Goal: Task Accomplishment & Management: Complete application form

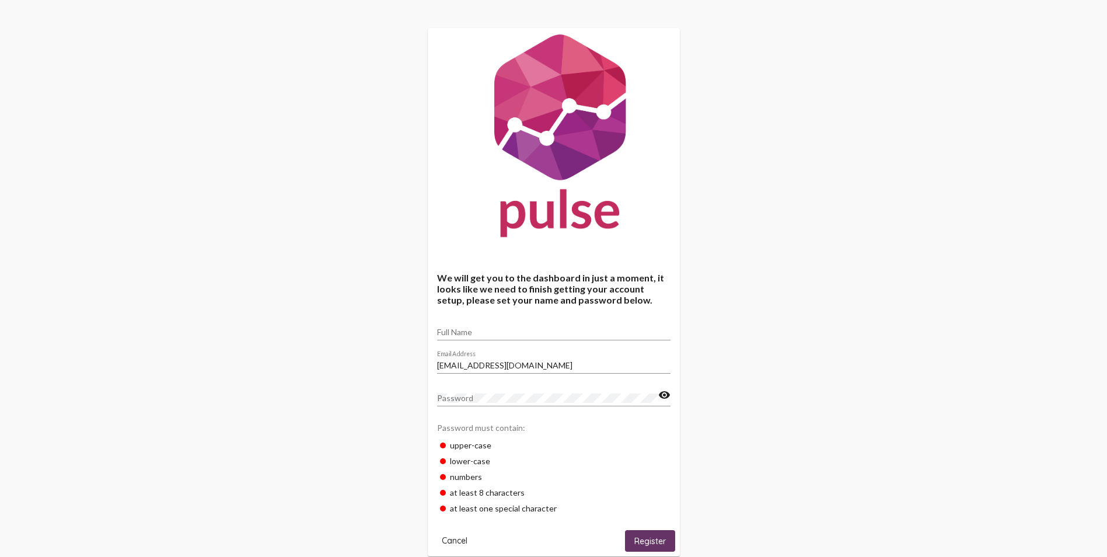
click at [474, 326] on div "Full Name" at bounding box center [553, 328] width 233 height 23
type input "[PERSON_NAME]"
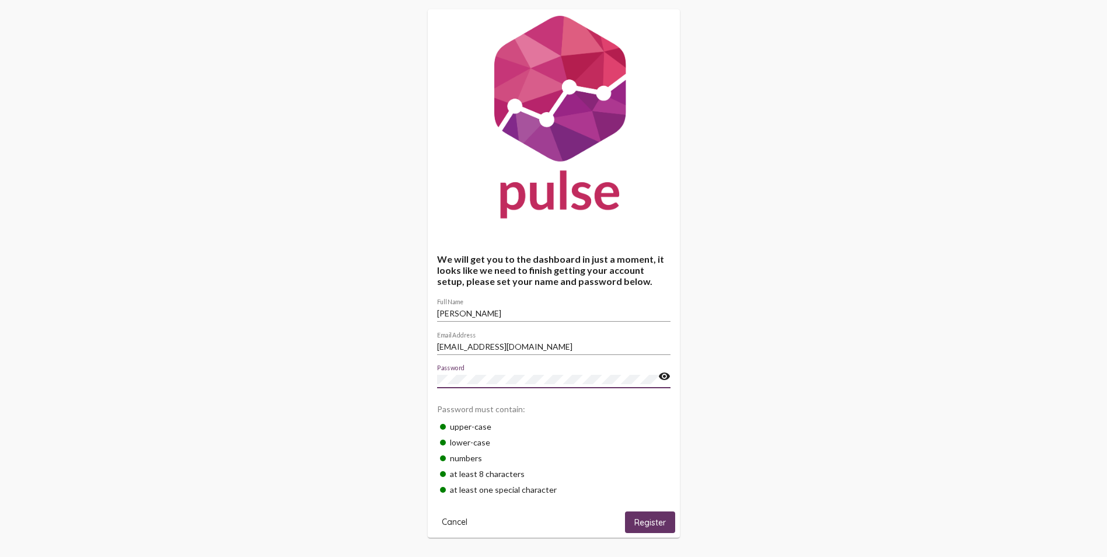
scroll to position [27, 0]
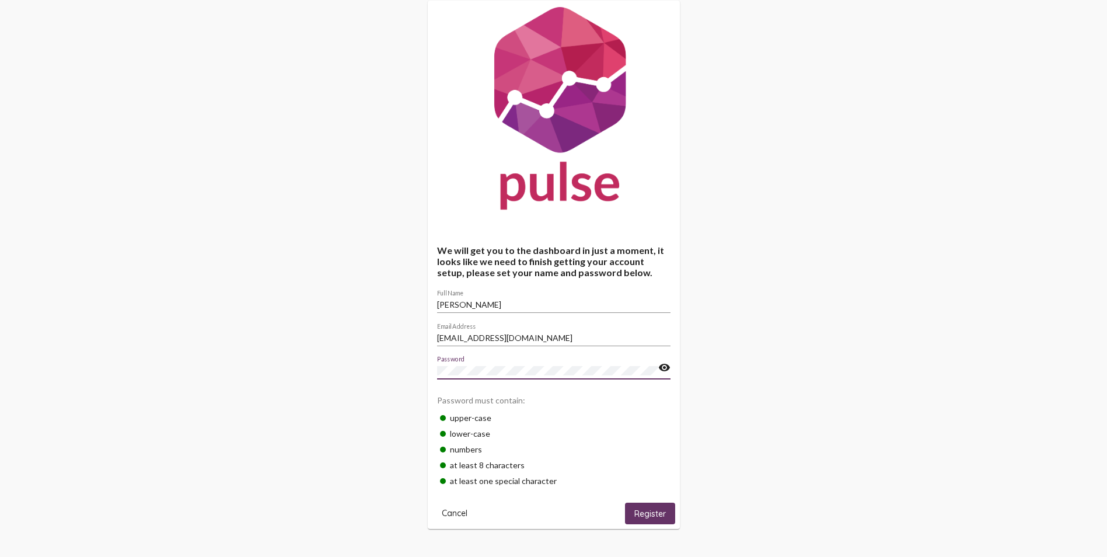
click at [663, 361] on mat-icon "visibility" at bounding box center [664, 368] width 12 height 14
click at [664, 374] on mat-icon "visibility_off" at bounding box center [664, 368] width 12 height 14
click at [668, 369] on mat-icon "visibility" at bounding box center [664, 368] width 12 height 14
click at [646, 509] on span "Register" at bounding box center [650, 513] width 32 height 11
